Goal: Transaction & Acquisition: Download file/media

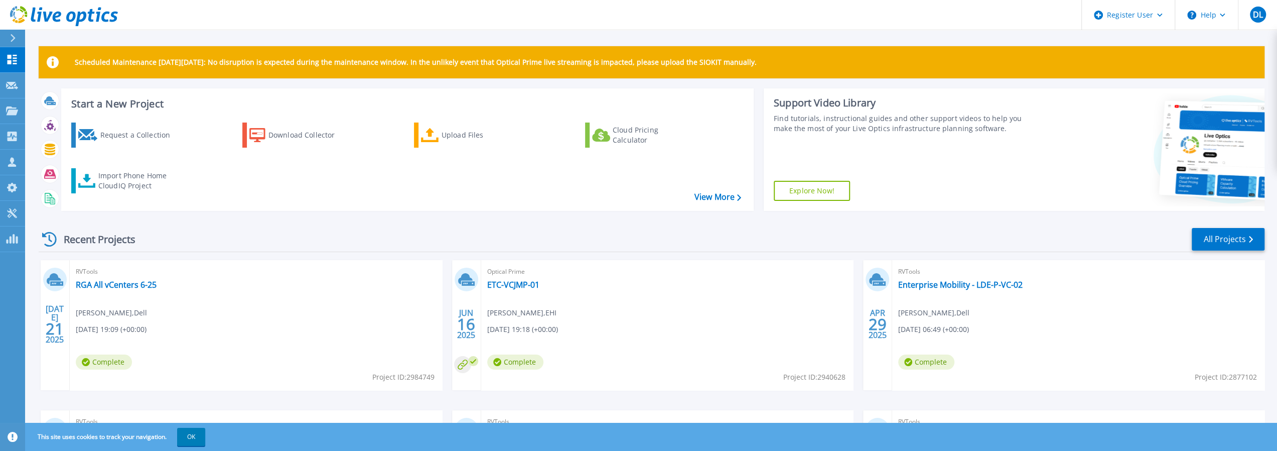
click at [814, 189] on link "Explore Now!" at bounding box center [812, 191] width 76 height 20
click at [1207, 13] on button "Help" at bounding box center [1206, 15] width 63 height 30
click at [1223, 50] on link "Explore Helpful Articles" at bounding box center [1232, 43] width 112 height 25
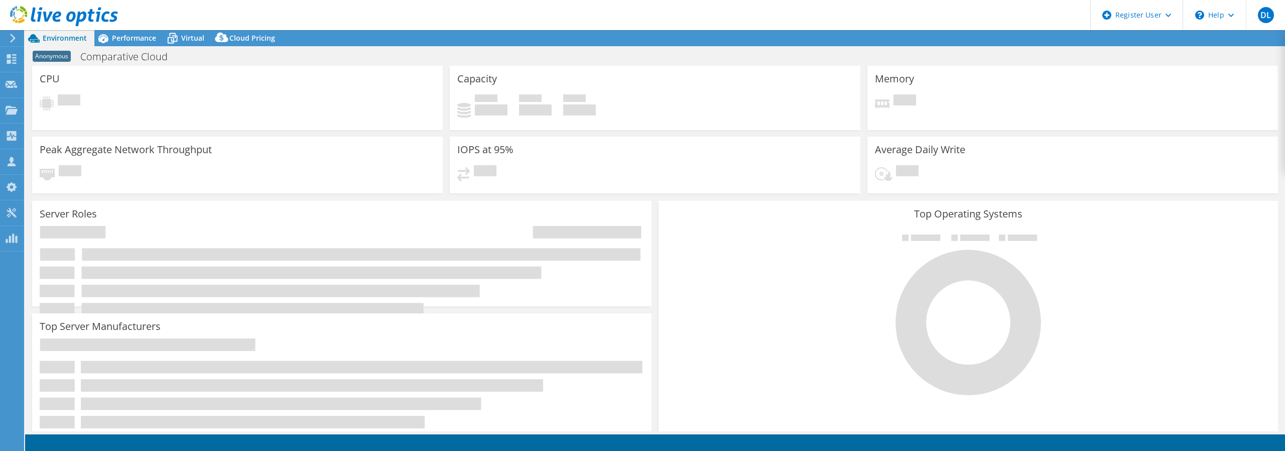
select select "USD"
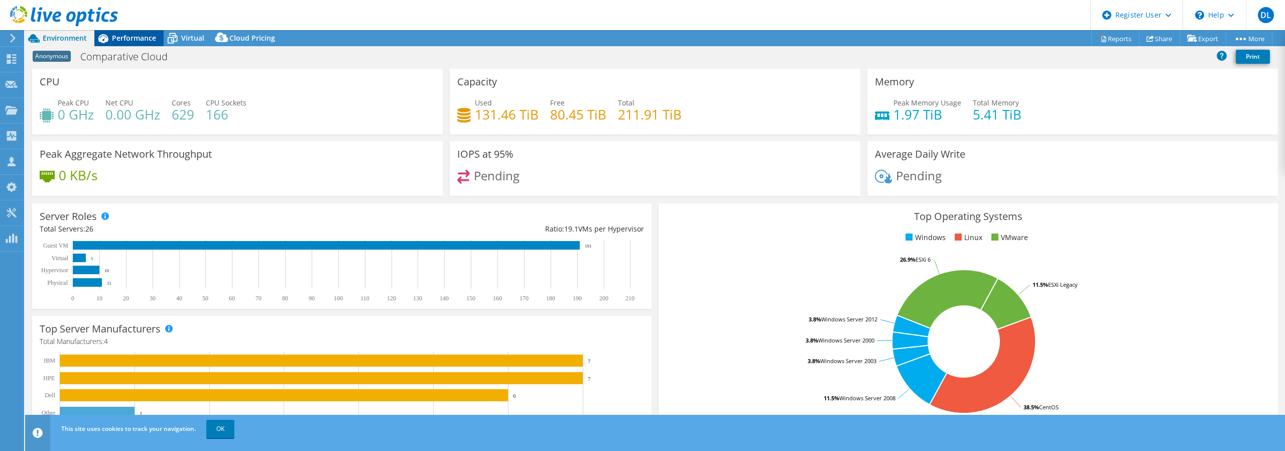
click at [129, 38] on span "Performance" at bounding box center [134, 38] width 44 height 10
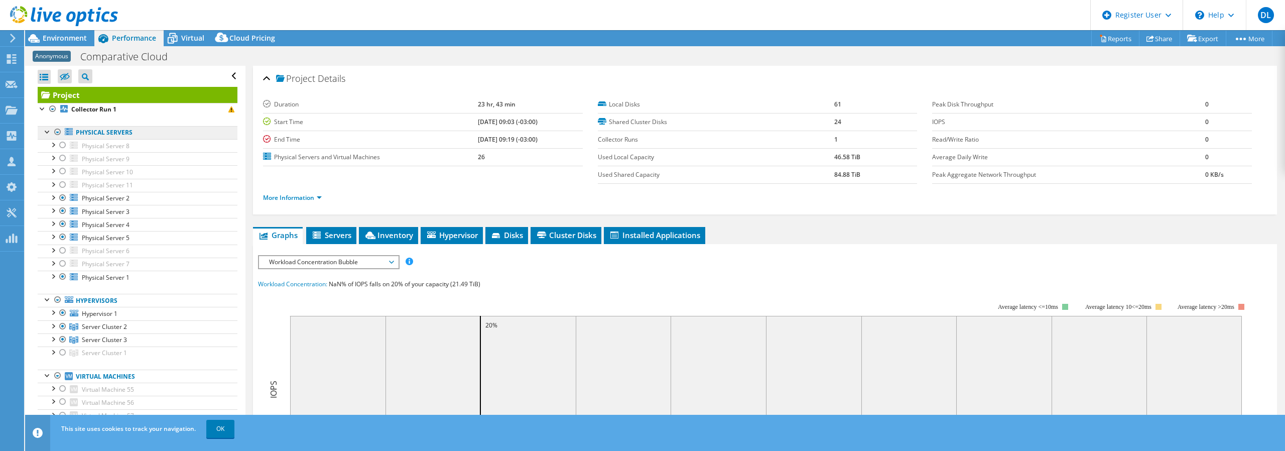
click at [122, 135] on link "Physical Servers" at bounding box center [138, 132] width 200 height 13
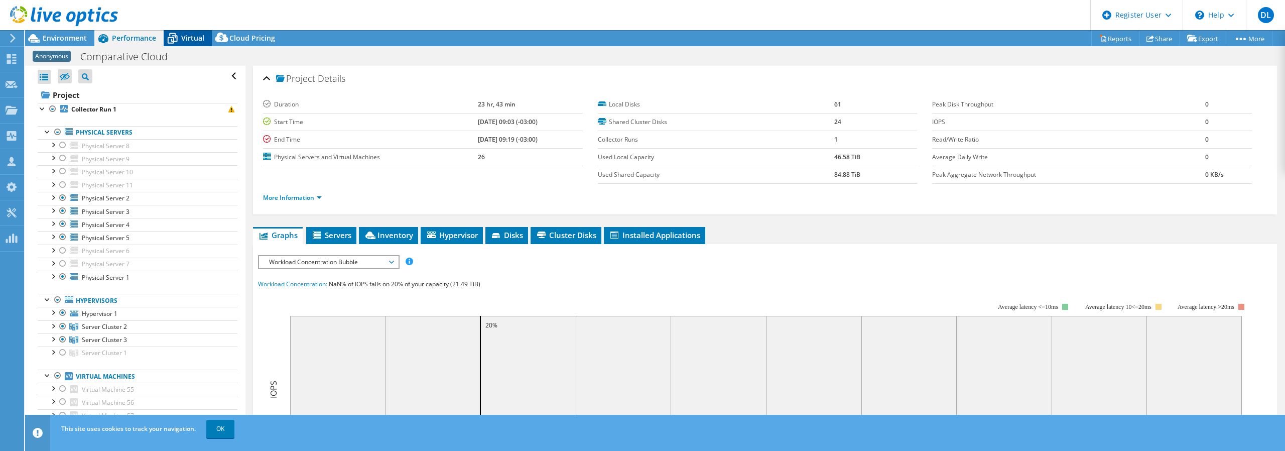
click at [196, 41] on span "Virtual" at bounding box center [192, 38] width 23 height 10
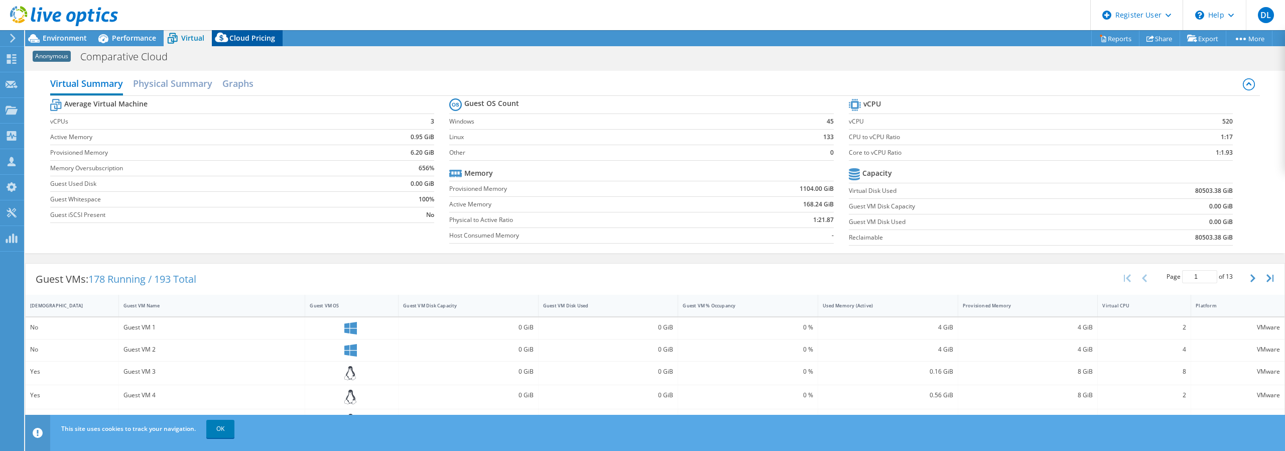
click at [262, 39] on span "Cloud Pricing" at bounding box center [252, 38] width 46 height 10
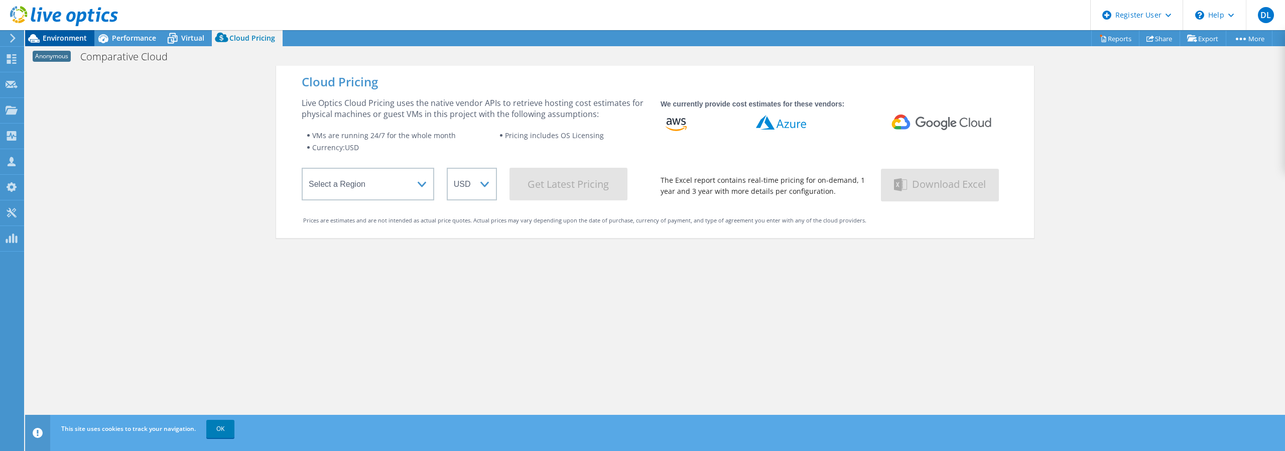
click at [72, 34] on span "Environment" at bounding box center [65, 38] width 44 height 10
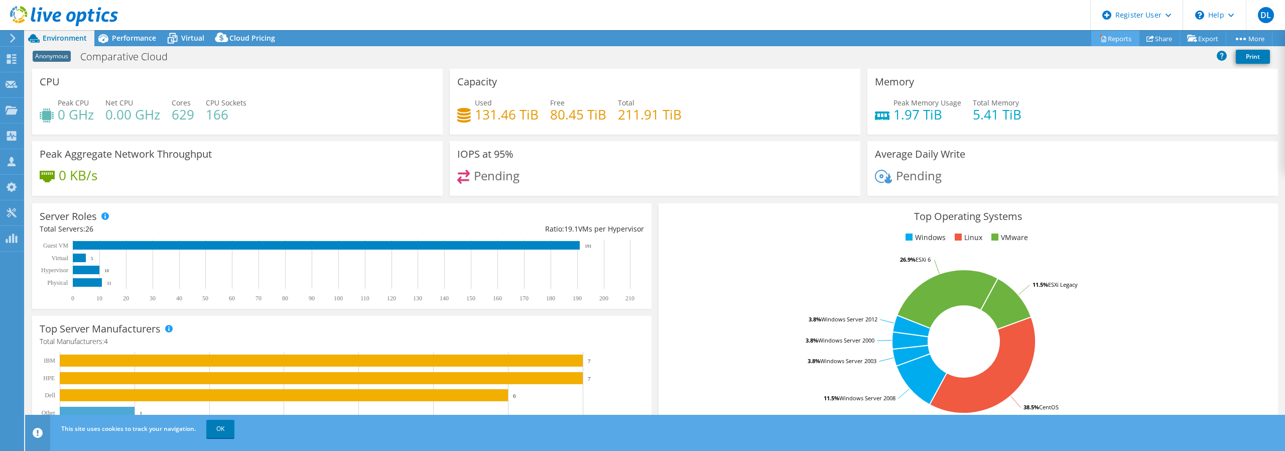
click at [1106, 39] on link "Reports" at bounding box center [1115, 39] width 48 height 16
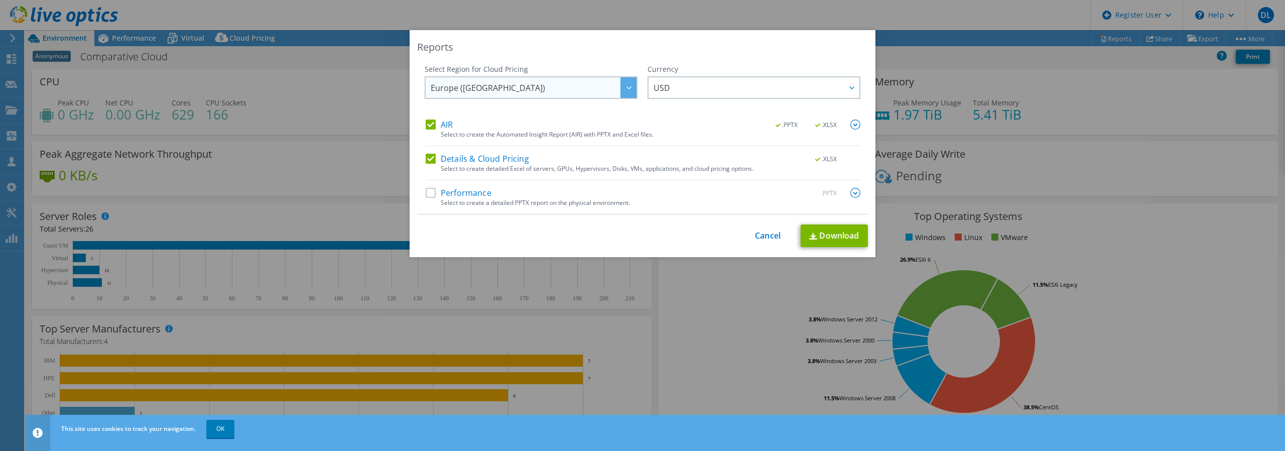
click at [626, 87] on icon at bounding box center [628, 87] width 5 height 3
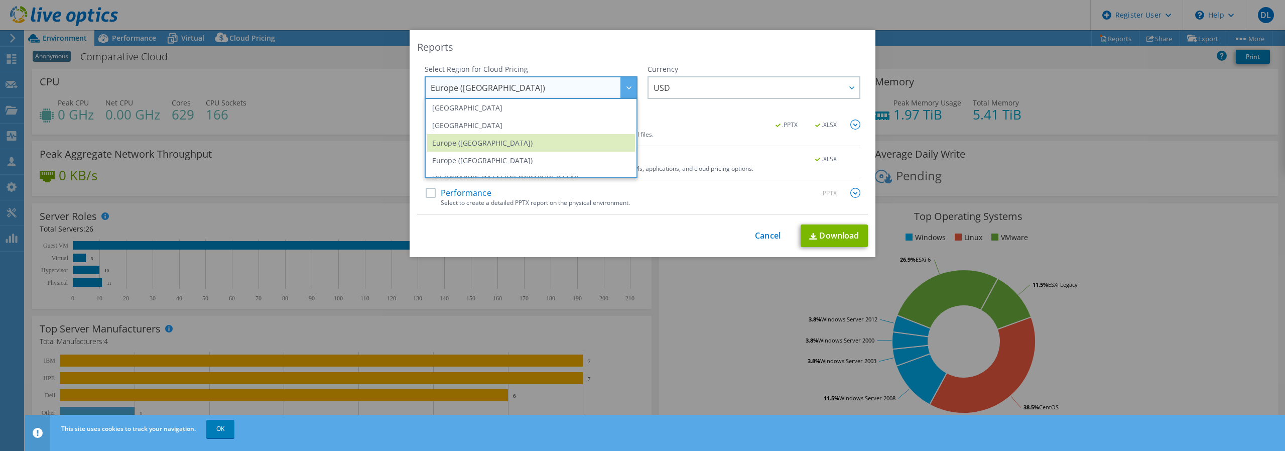
scroll to position [136, 0]
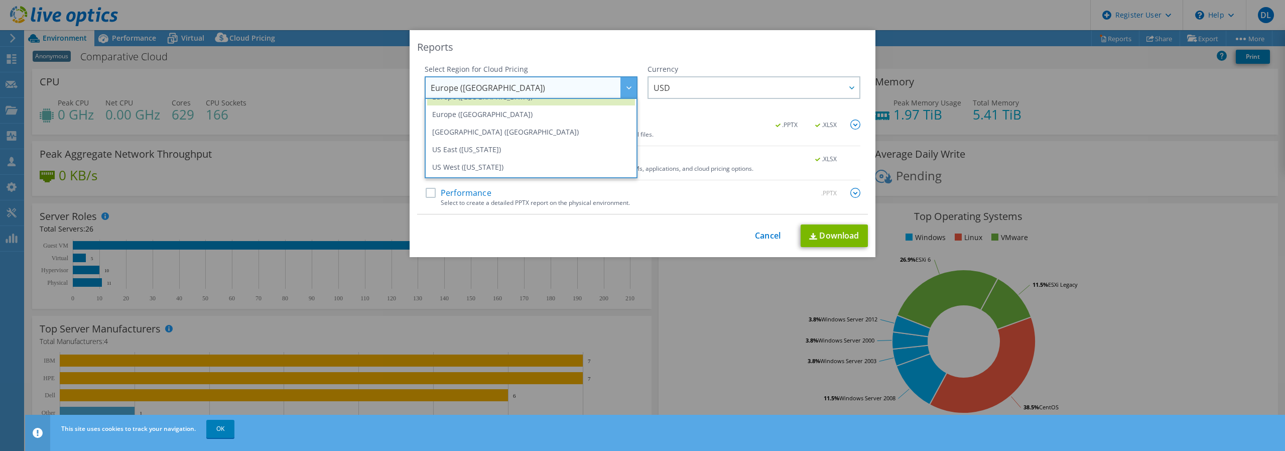
click at [649, 43] on div "Reports" at bounding box center [642, 47] width 451 height 14
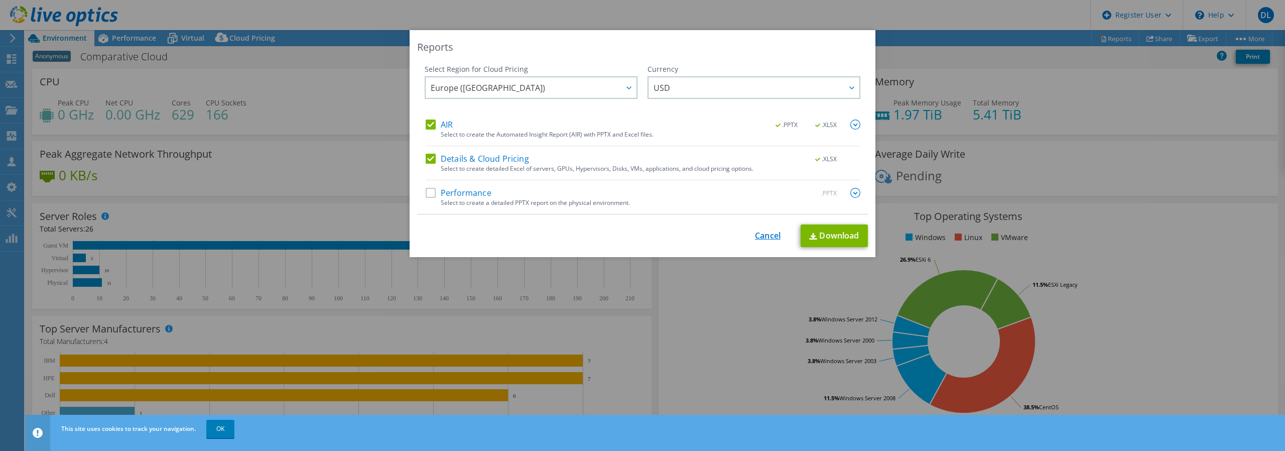
click at [755, 234] on link "Cancel" at bounding box center [768, 236] width 26 height 10
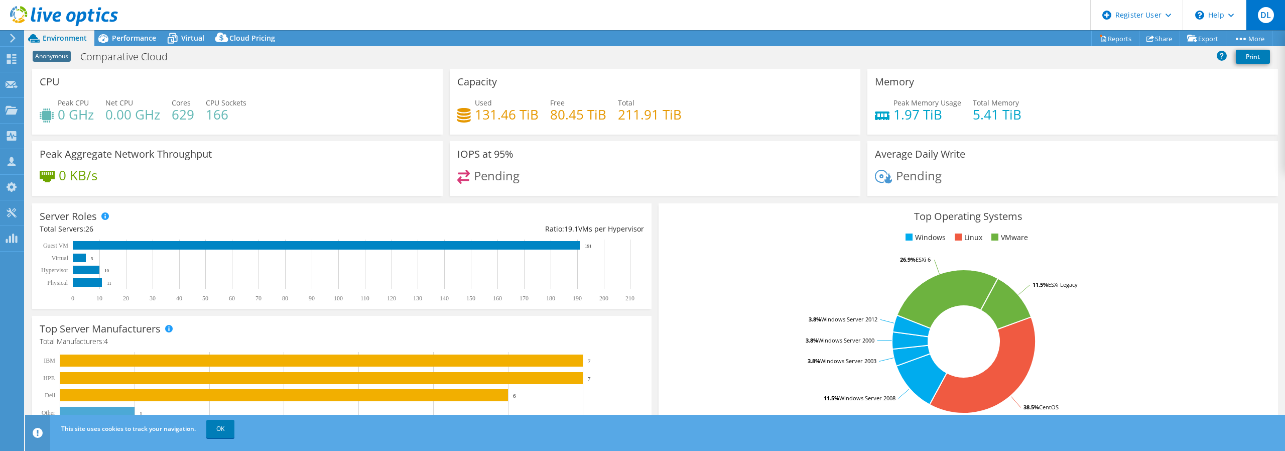
click at [1269, 17] on span "DL" at bounding box center [1266, 15] width 16 height 16
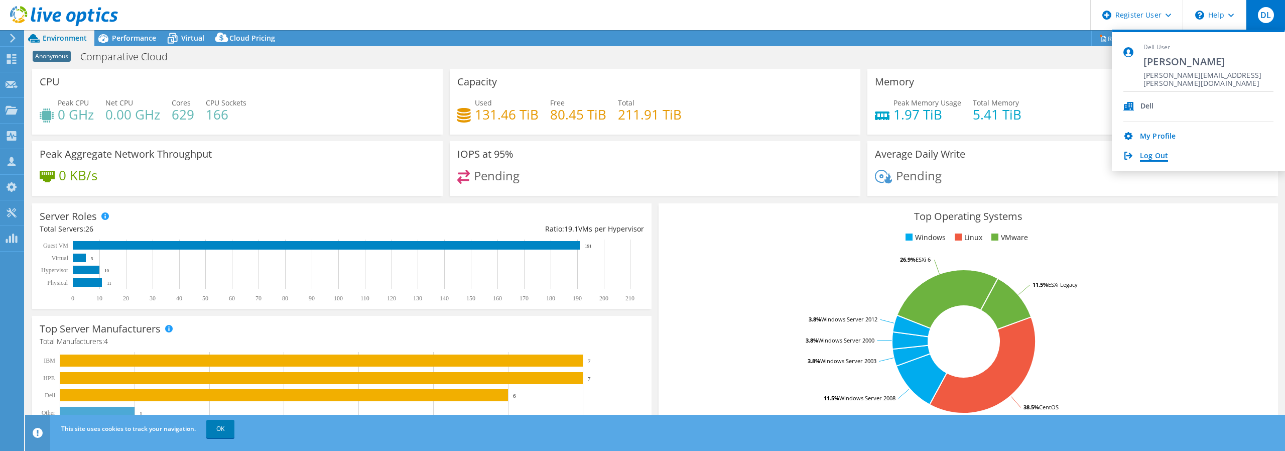
click at [1140, 154] on link "Log Out" at bounding box center [1154, 157] width 28 height 10
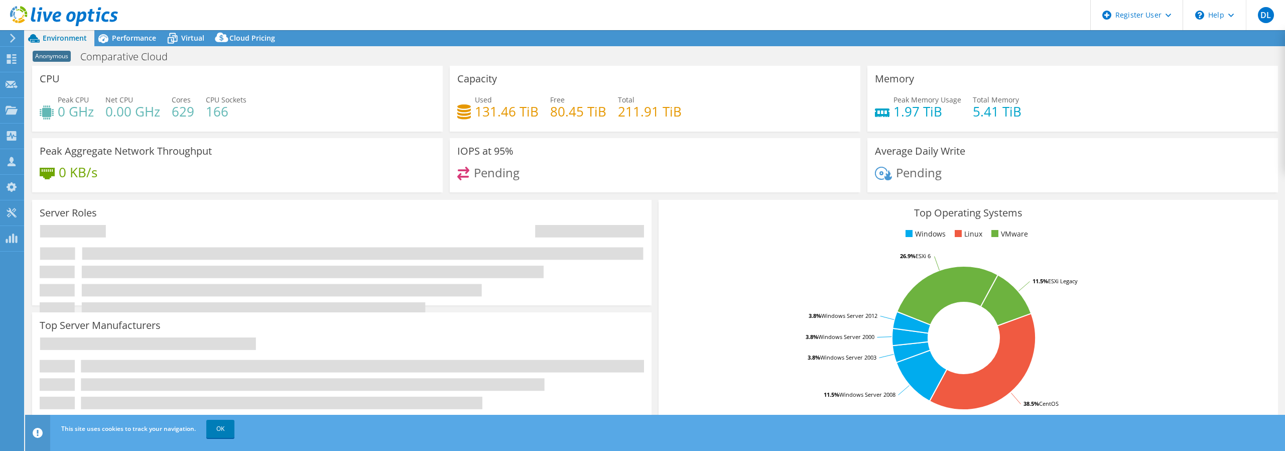
select select "USD"
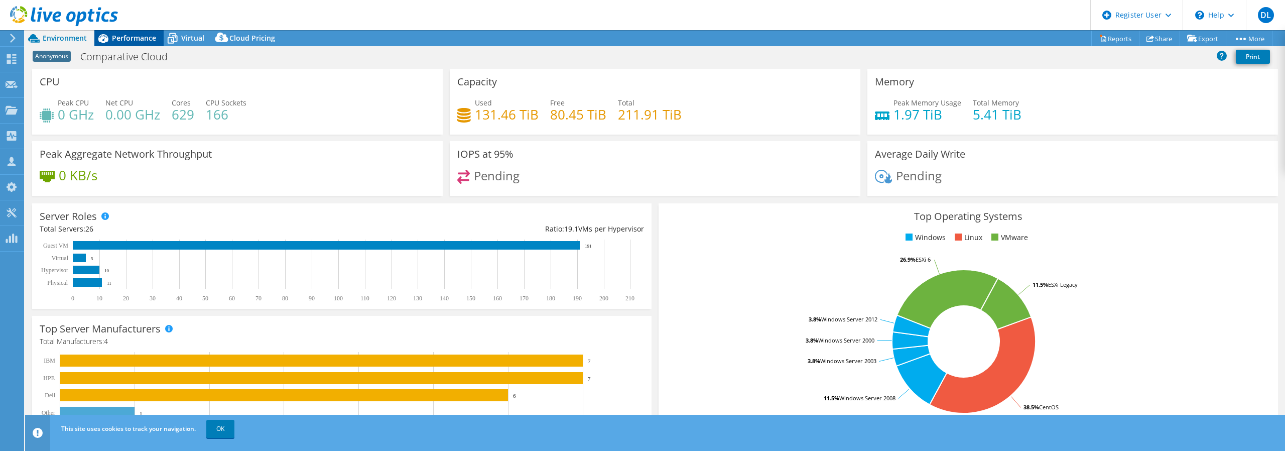
click at [122, 39] on span "Performance" at bounding box center [134, 38] width 44 height 10
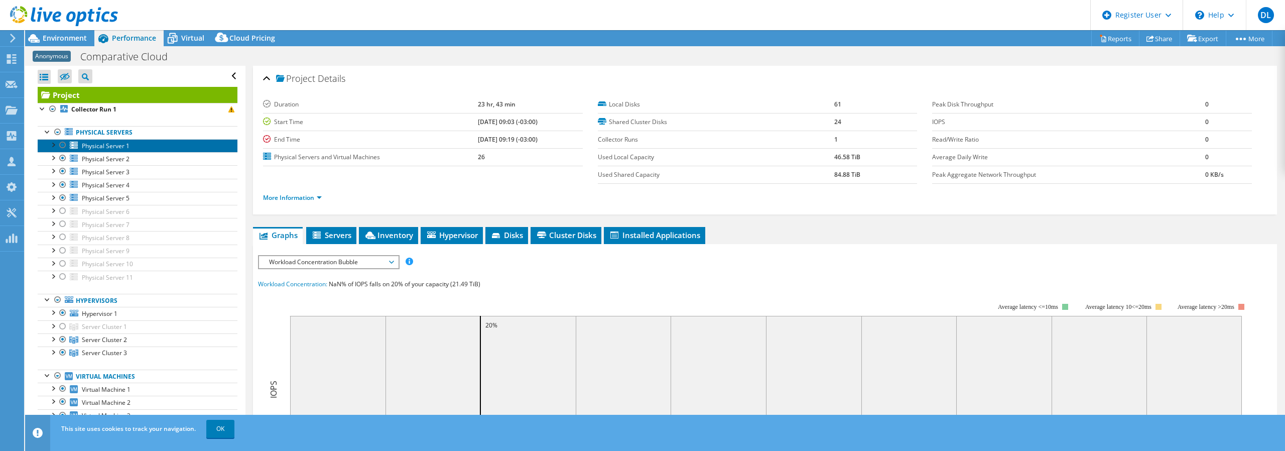
click at [99, 142] on span "Physical Server 1" at bounding box center [106, 146] width 48 height 9
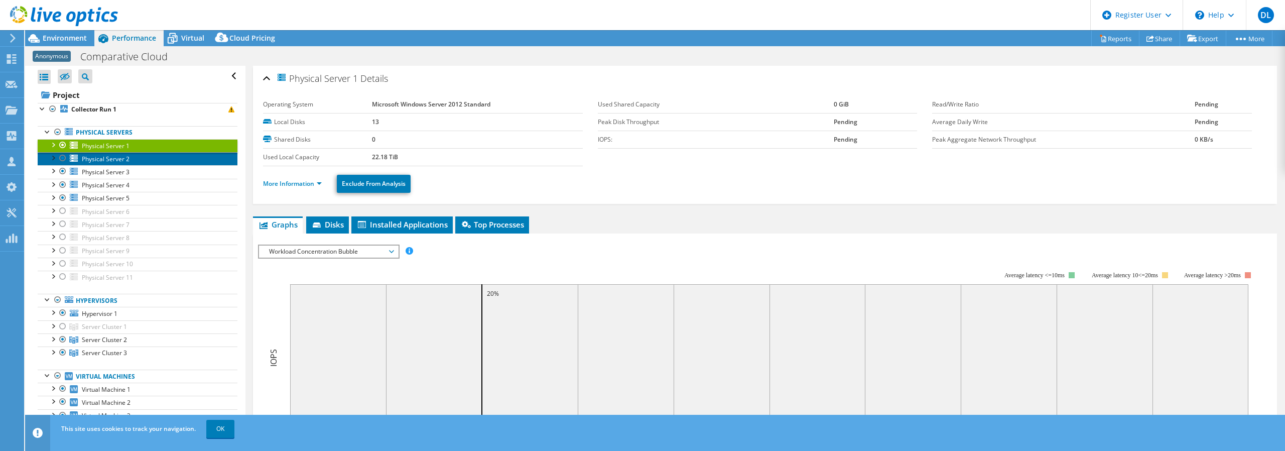
click at [101, 155] on span "Physical Server 2" at bounding box center [106, 159] width 48 height 9
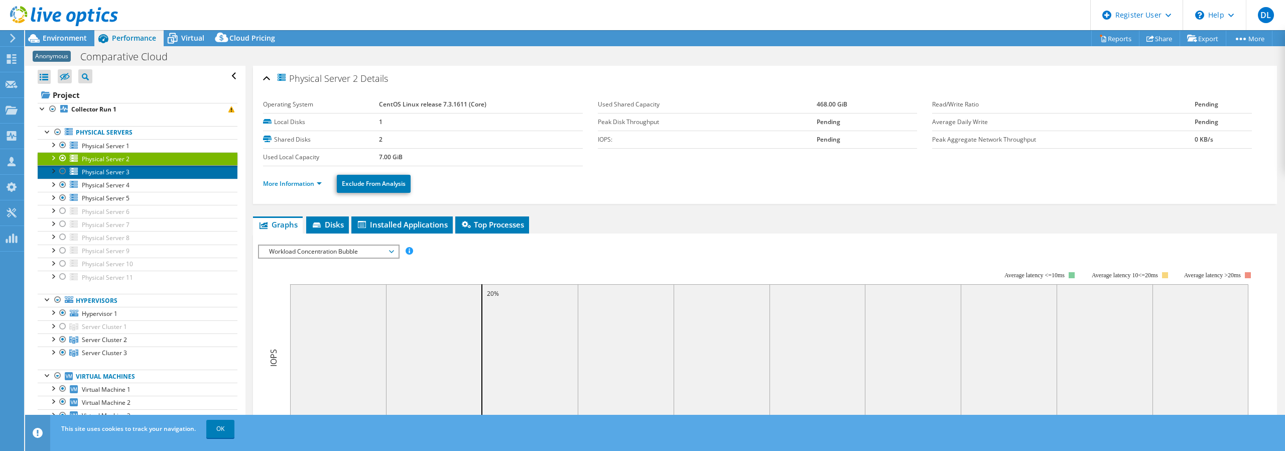
click at [100, 176] on link "Physical Server 3" at bounding box center [138, 171] width 200 height 13
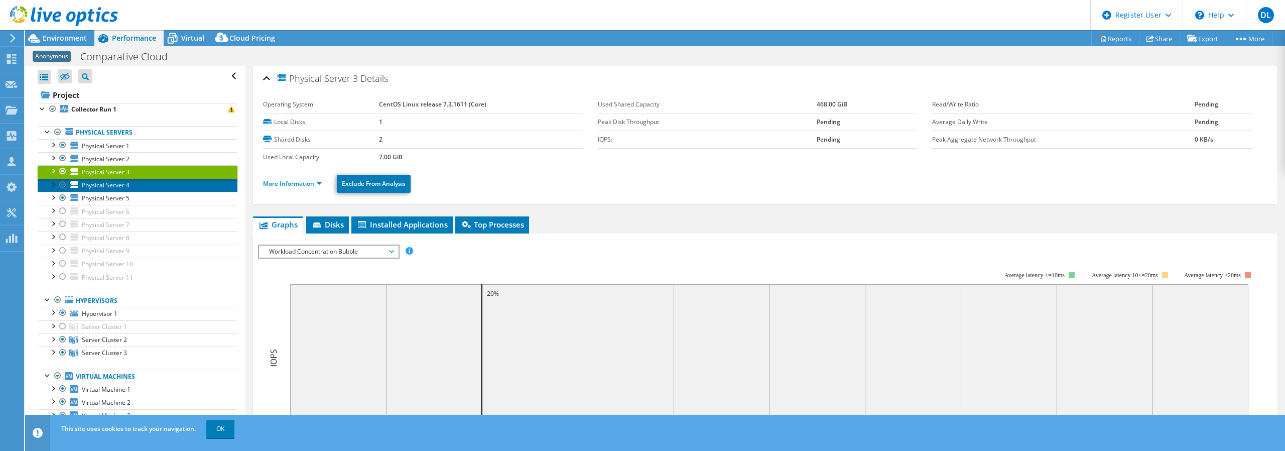
click at [106, 188] on link "Physical Server 4" at bounding box center [138, 185] width 200 height 13
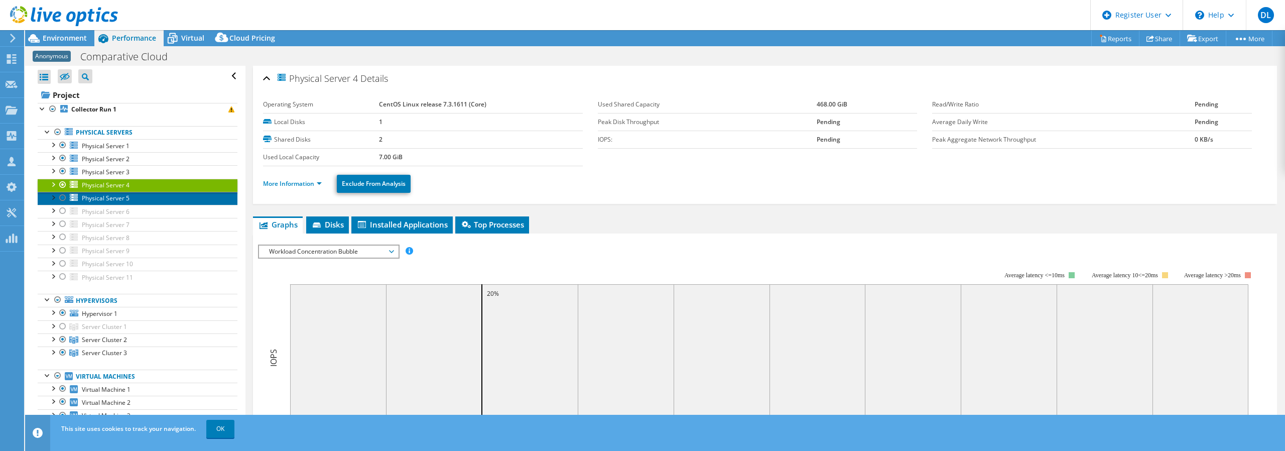
click at [105, 194] on span "Physical Server 5" at bounding box center [106, 198] width 48 height 9
click at [44, 17] on icon at bounding box center [64, 16] width 108 height 21
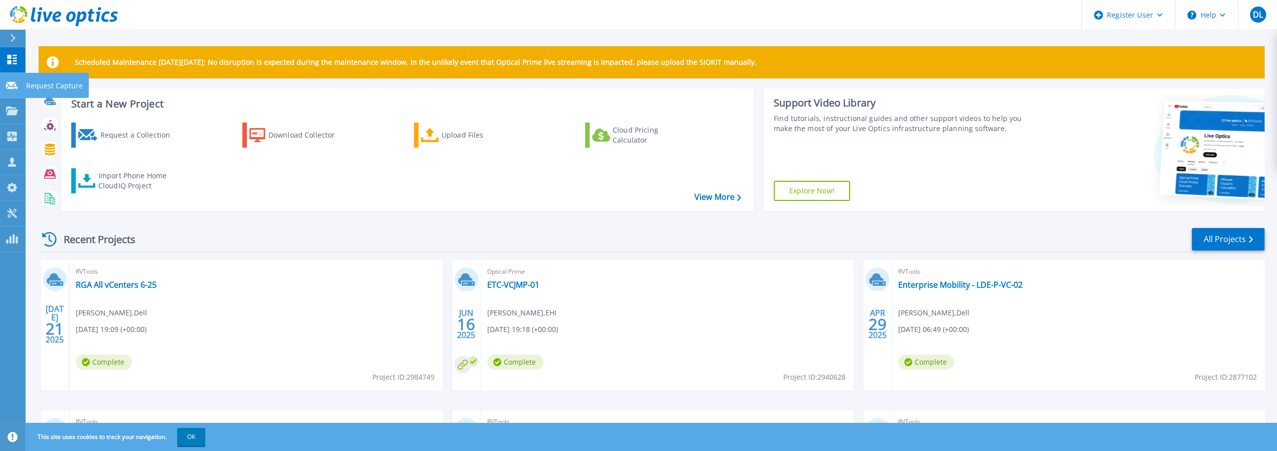
click at [13, 80] on div at bounding box center [12, 84] width 12 height 9
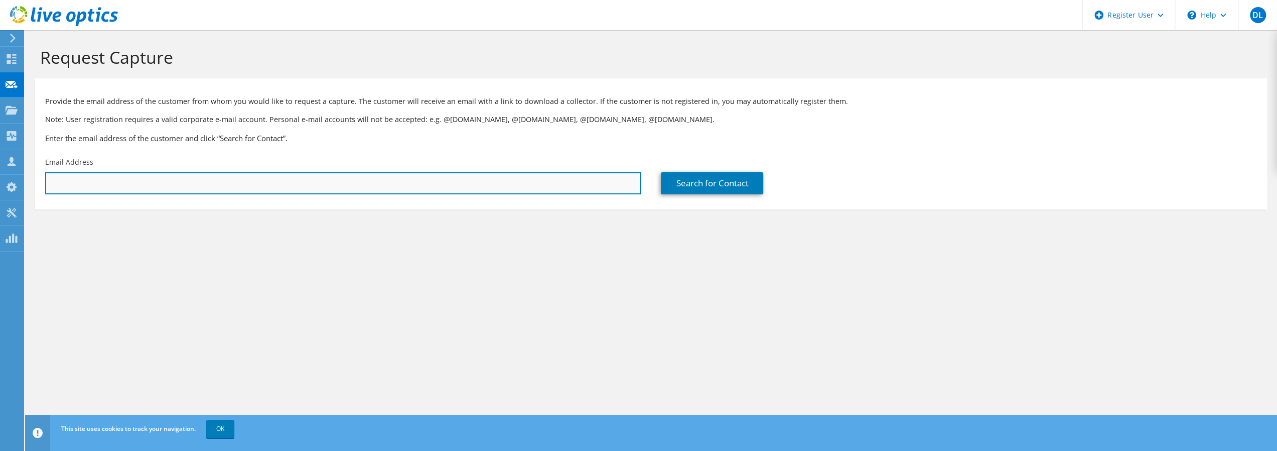
click at [236, 190] on input "text" at bounding box center [343, 183] width 596 height 22
type input "[PERSON_NAME][EMAIL_ADDRESS][PERSON_NAME][DOMAIN_NAME]"
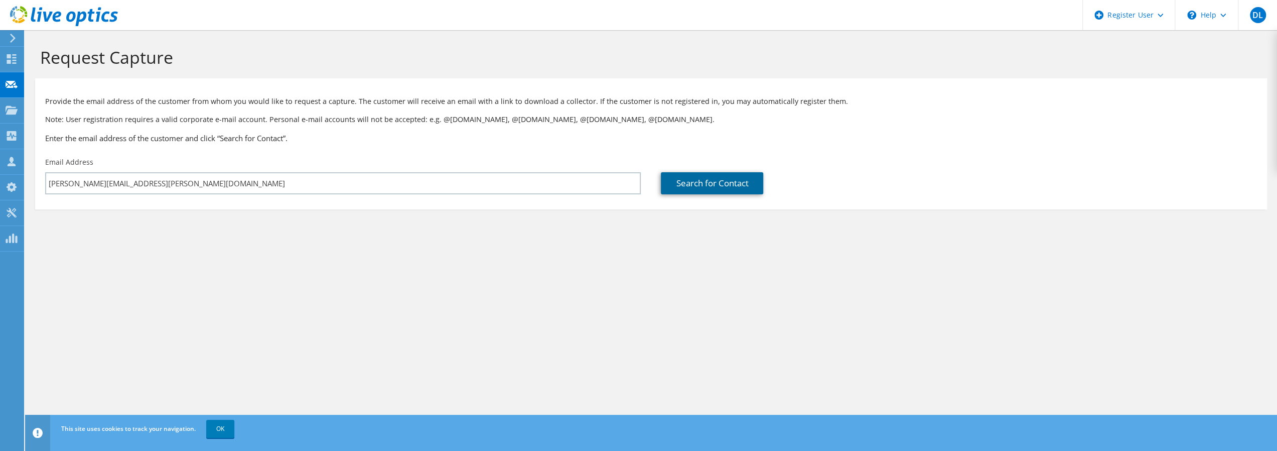
click at [718, 180] on link "Search for Contact" at bounding box center [712, 183] width 102 height 22
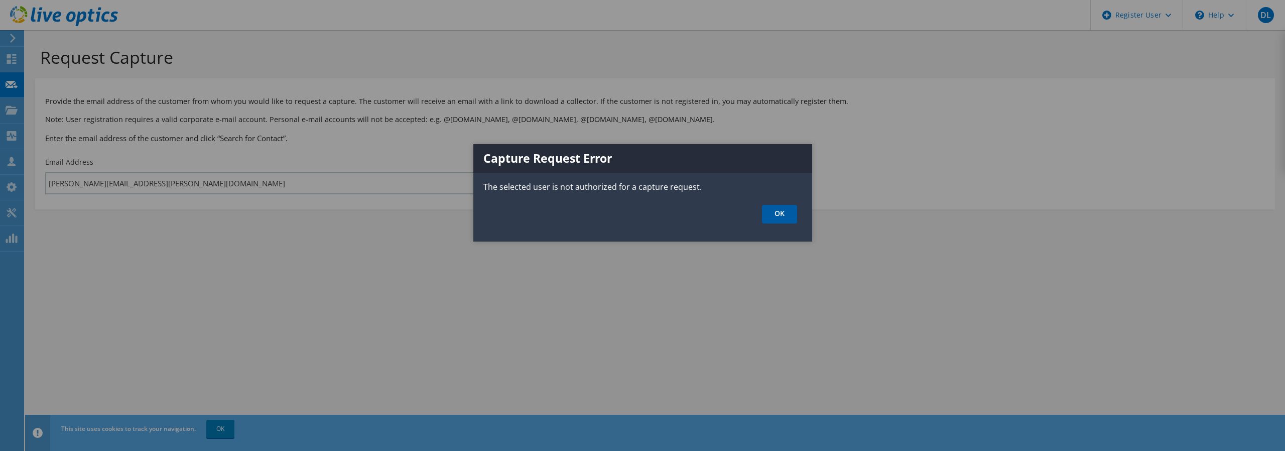
click at [788, 214] on link "OK" at bounding box center [779, 214] width 35 height 19
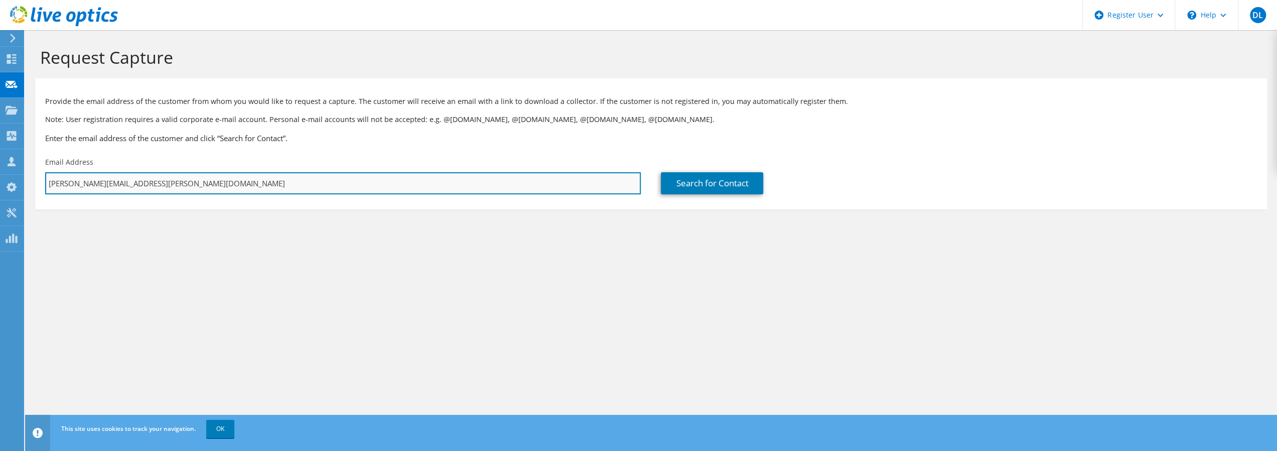
click at [137, 183] on input "dustin.lindsey@dell.com" at bounding box center [343, 183] width 596 height 22
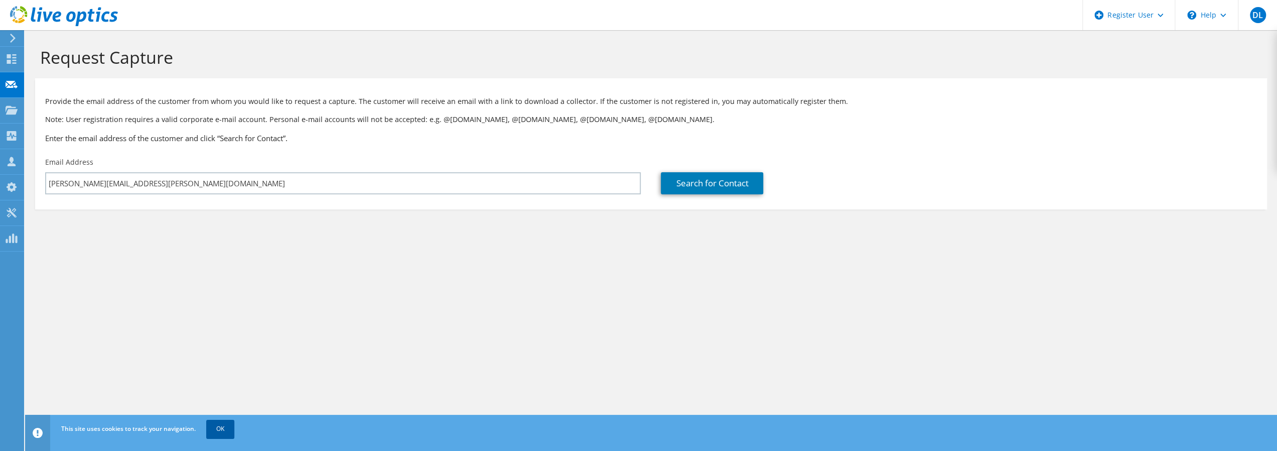
click at [214, 430] on link "OK" at bounding box center [220, 429] width 28 height 18
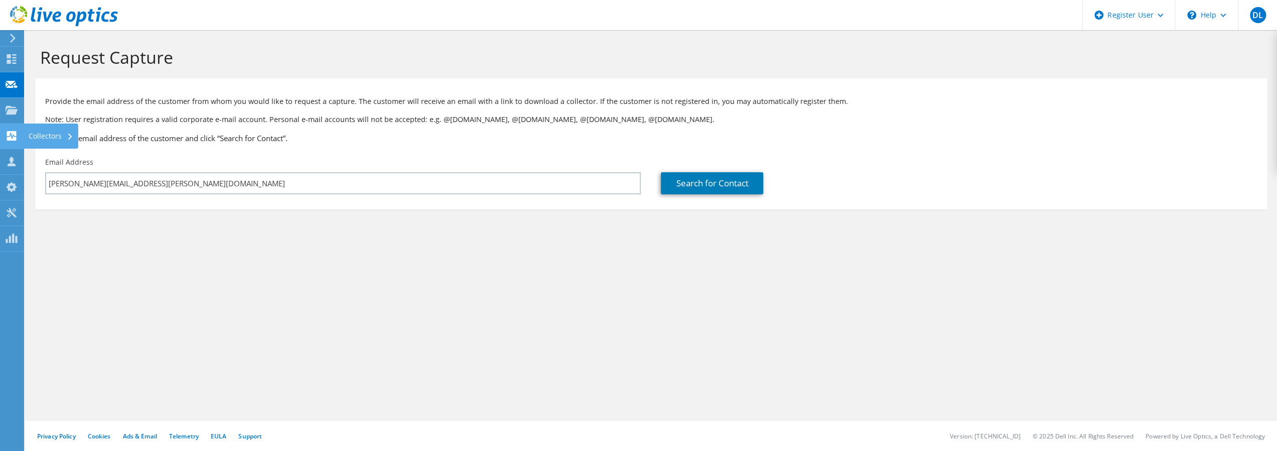
click at [56, 135] on div "Collectors" at bounding box center [51, 135] width 55 height 25
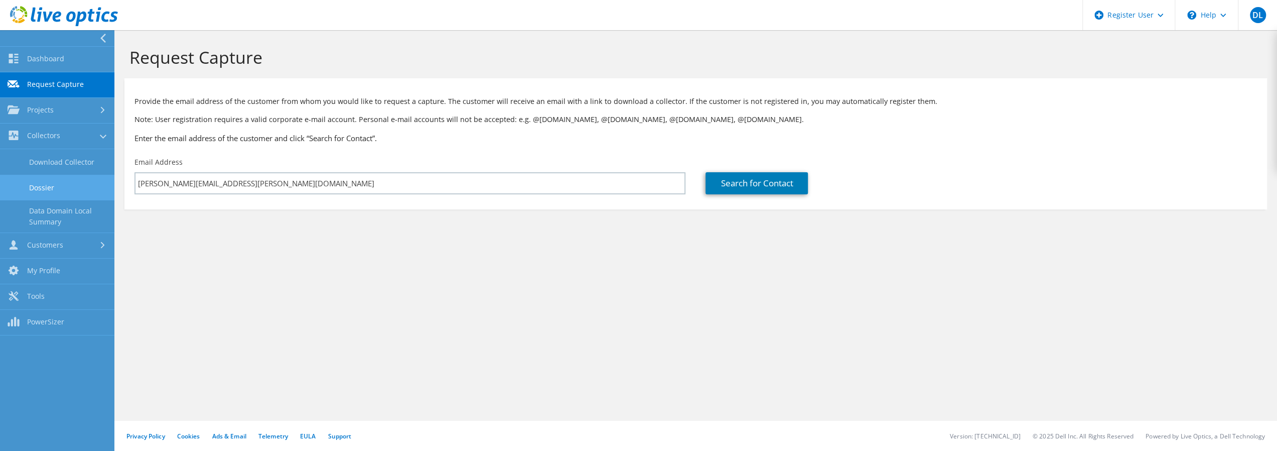
click at [51, 190] on link "Dossier" at bounding box center [57, 188] width 114 height 26
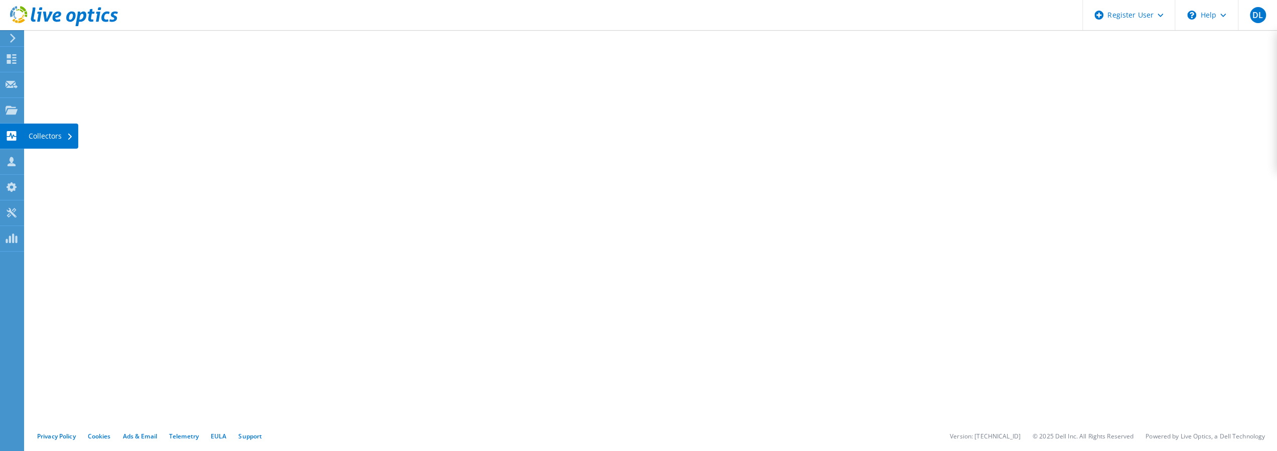
click at [12, 135] on use at bounding box center [12, 136] width 10 height 10
click at [11, 107] on use at bounding box center [12, 109] width 12 height 9
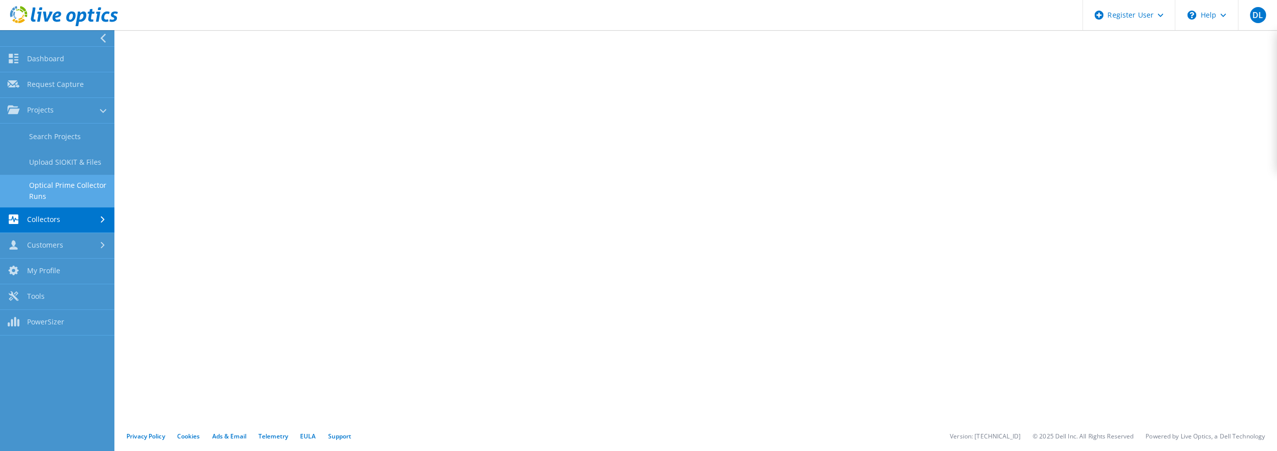
click at [79, 187] on link "Optical Prime Collector Runs" at bounding box center [57, 191] width 114 height 32
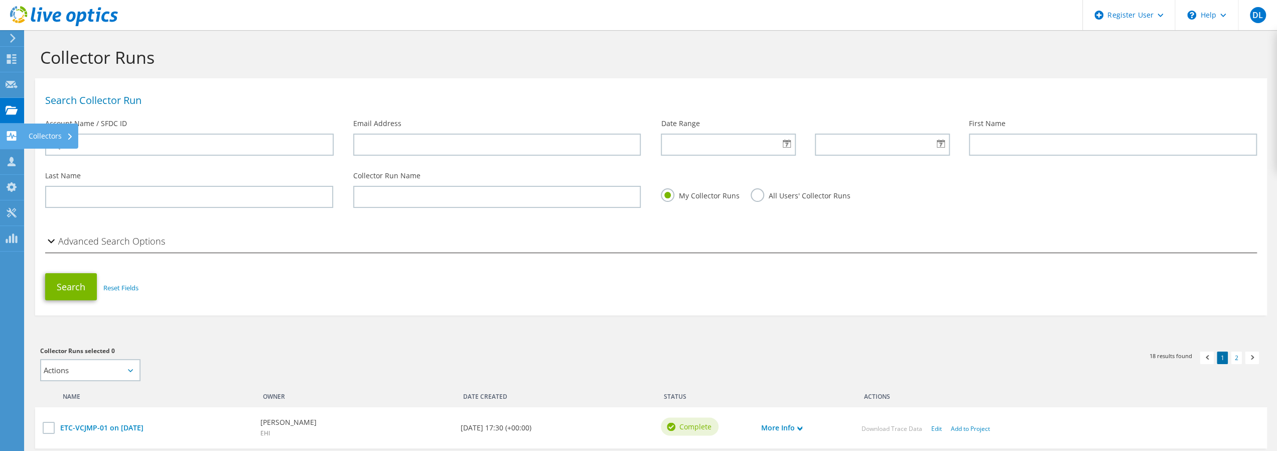
click at [10, 131] on use at bounding box center [12, 136] width 10 height 10
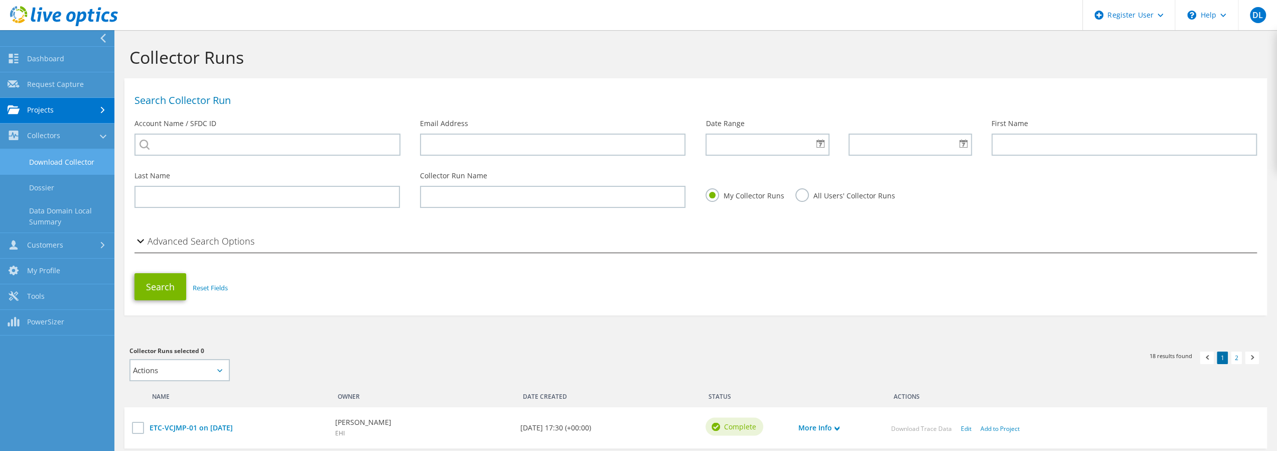
click at [73, 157] on link "Download Collector" at bounding box center [57, 162] width 114 height 26
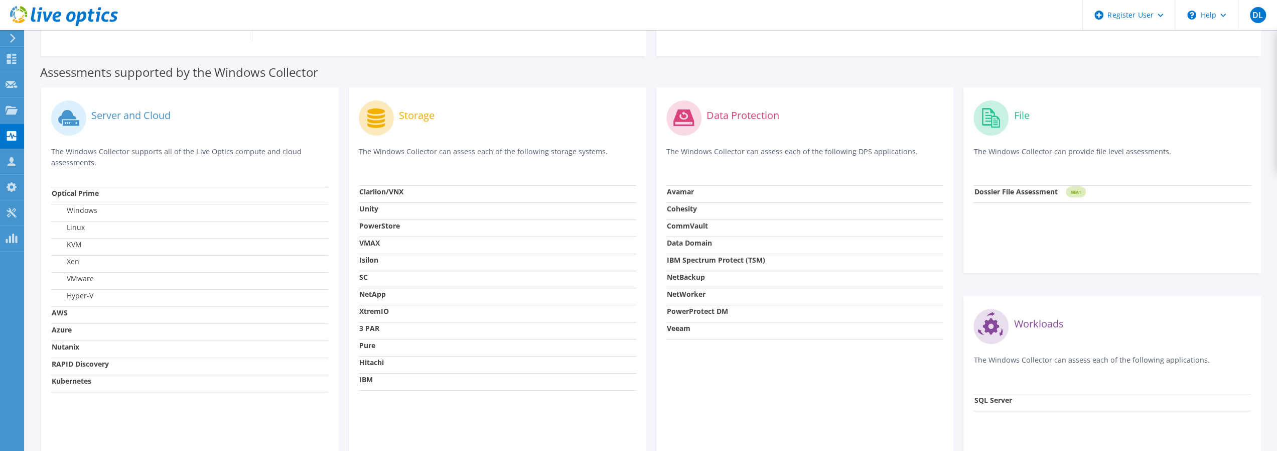
scroll to position [251, 0]
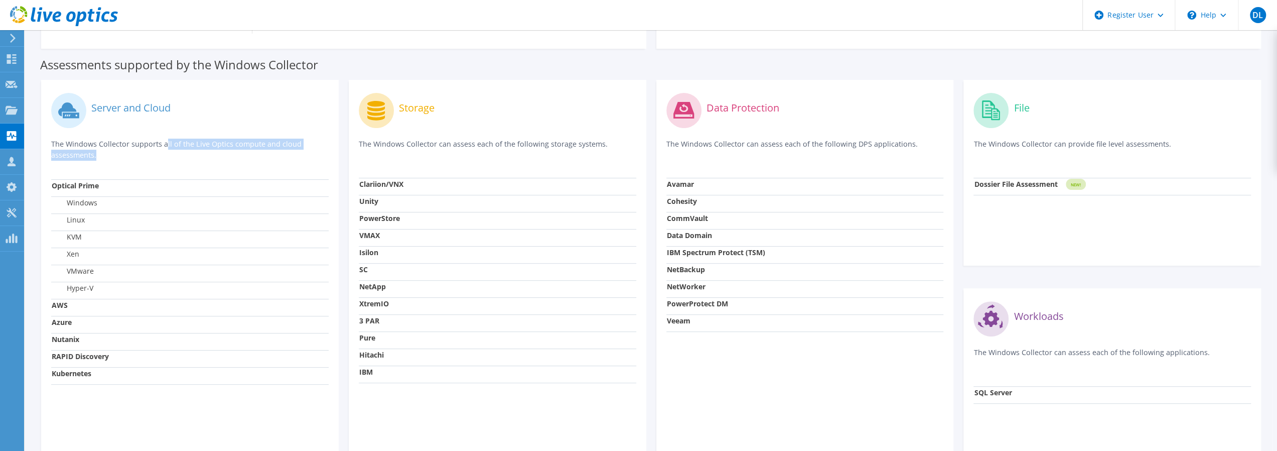
drag, startPoint x: 64, startPoint y: 142, endPoint x: 206, endPoint y: 162, distance: 143.5
click at [206, 162] on div "Server and Cloud The Windows Collector supports all of the Live Optics compute …" at bounding box center [190, 134] width 278 height 89
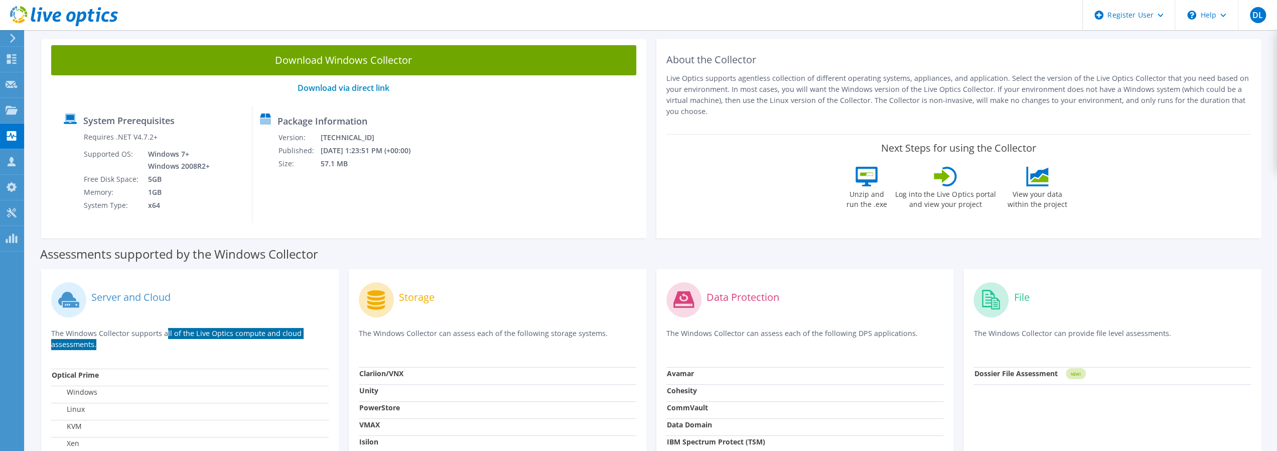
scroll to position [0, 0]
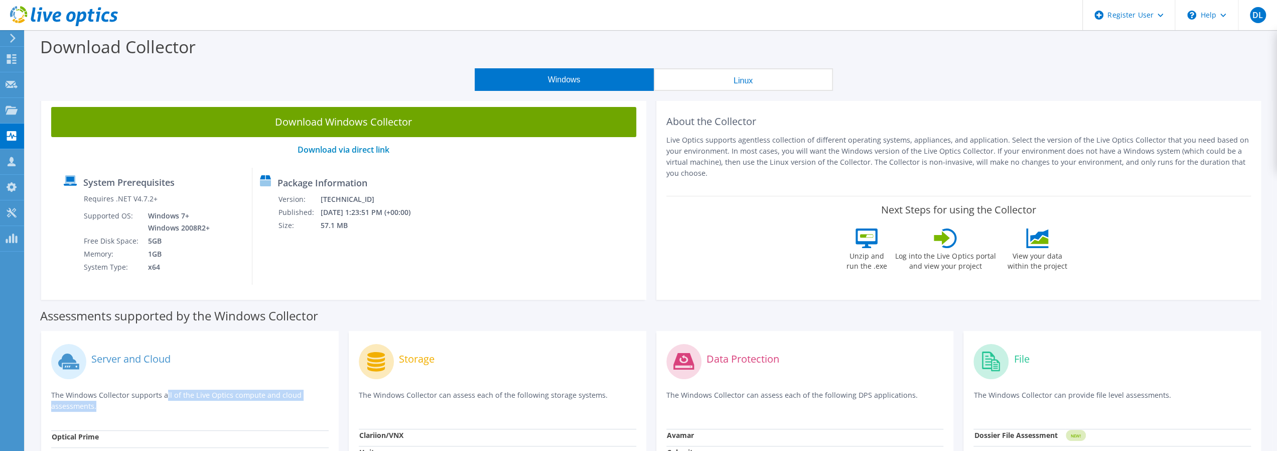
click at [763, 80] on button "Linux" at bounding box center [743, 79] width 179 height 23
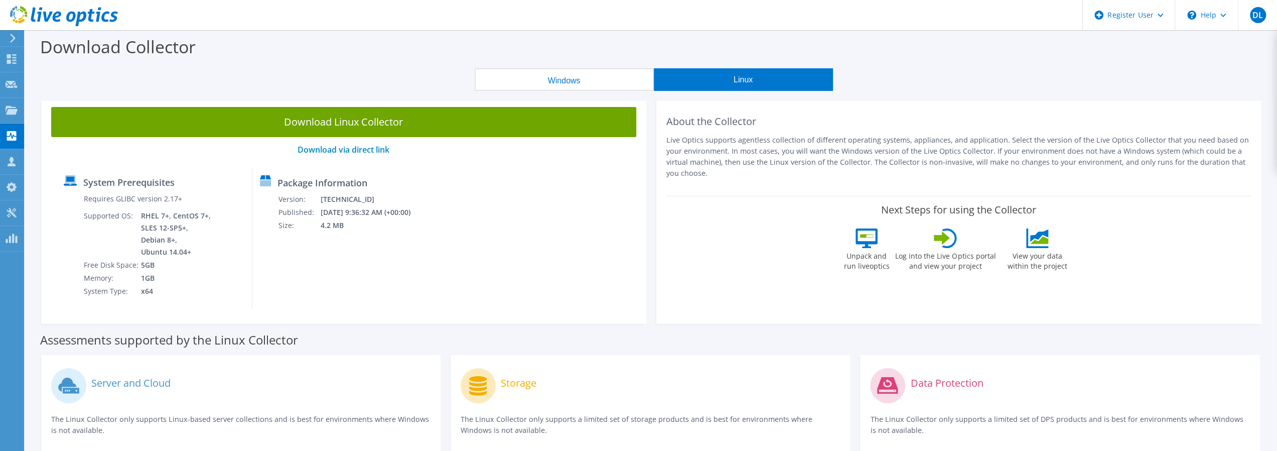
click at [586, 74] on button "Windows" at bounding box center [564, 79] width 179 height 23
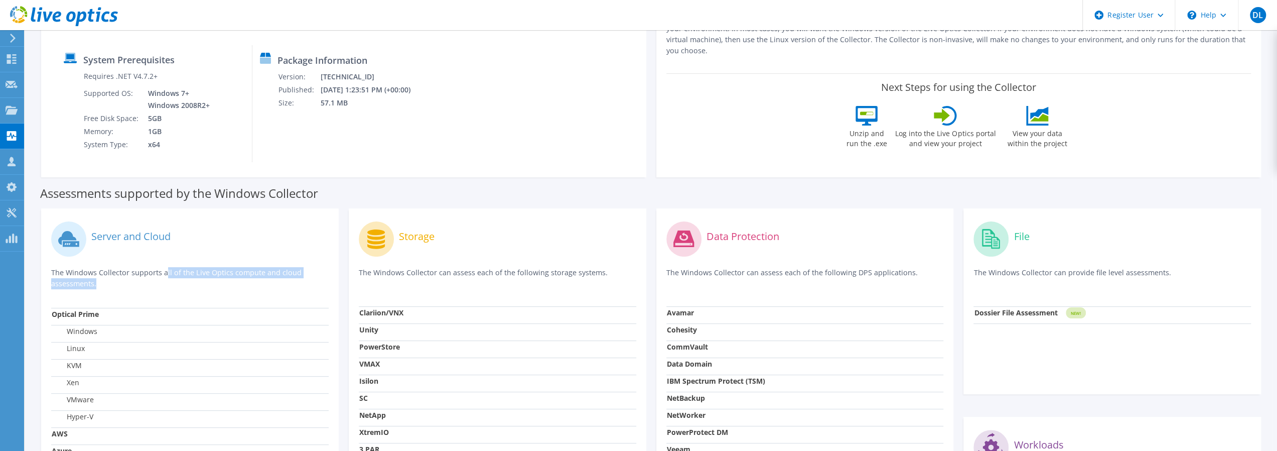
scroll to position [301, 0]
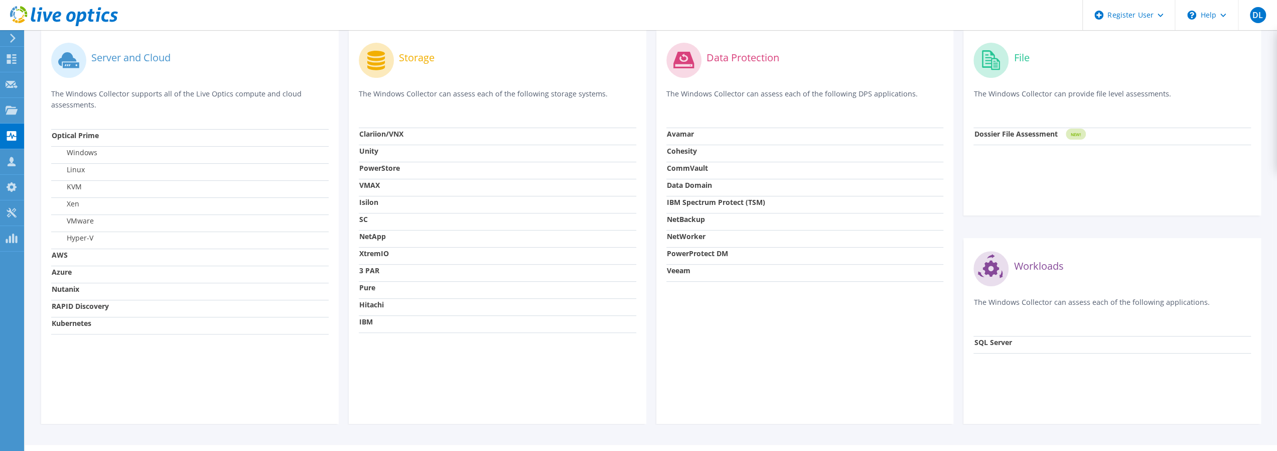
click at [269, 218] on td "VMware" at bounding box center [190, 222] width 278 height 17
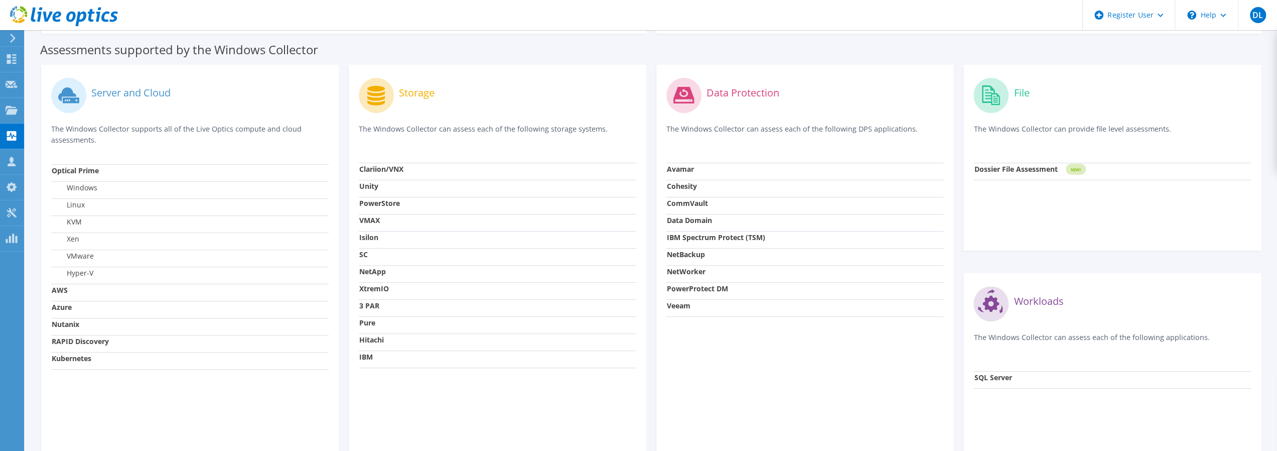
scroll to position [251, 0]
